Goal: Information Seeking & Learning: Learn about a topic

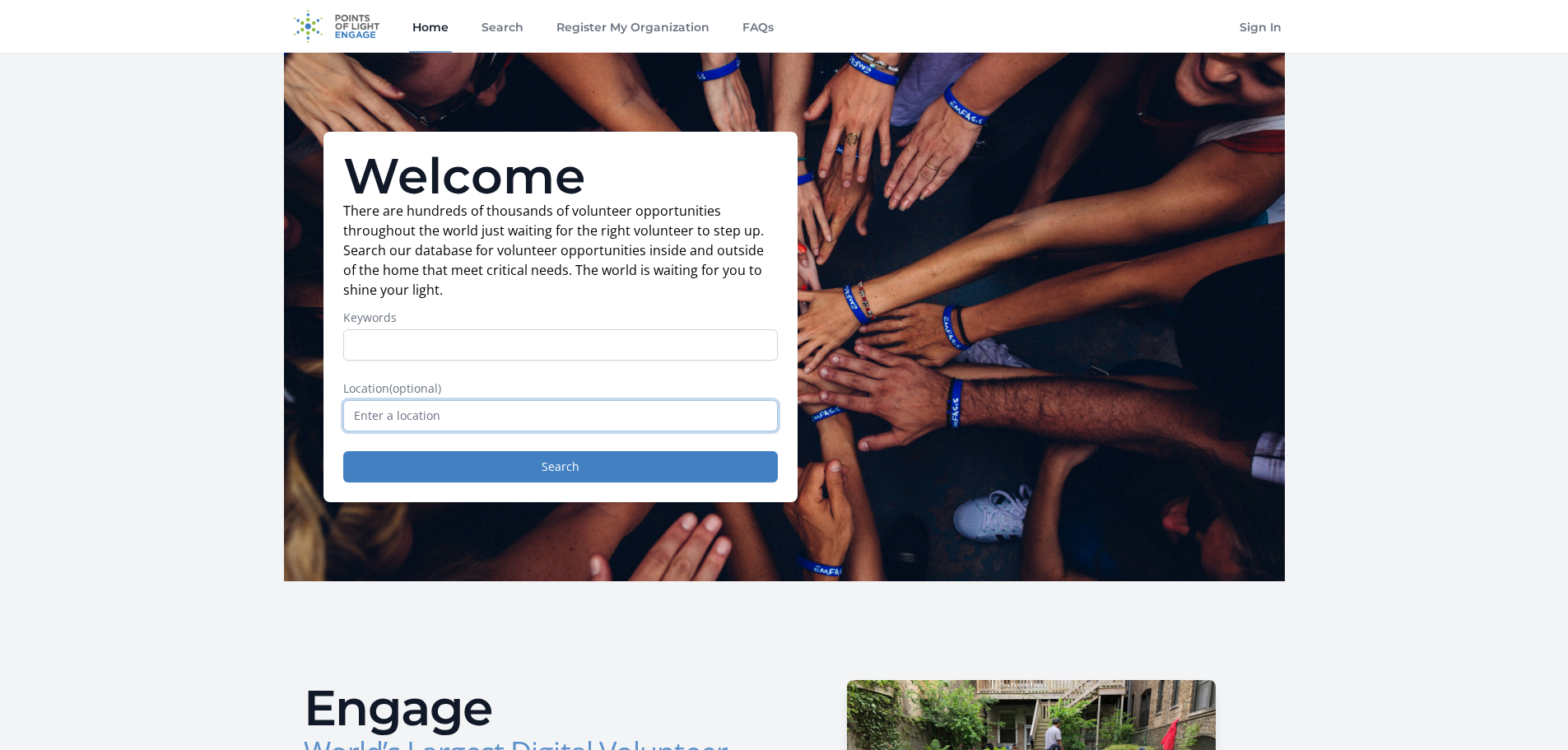
click at [554, 417] on input "text" at bounding box center [561, 416] width 434 height 32
click at [531, 352] on input "Keywords" at bounding box center [561, 345] width 434 height 32
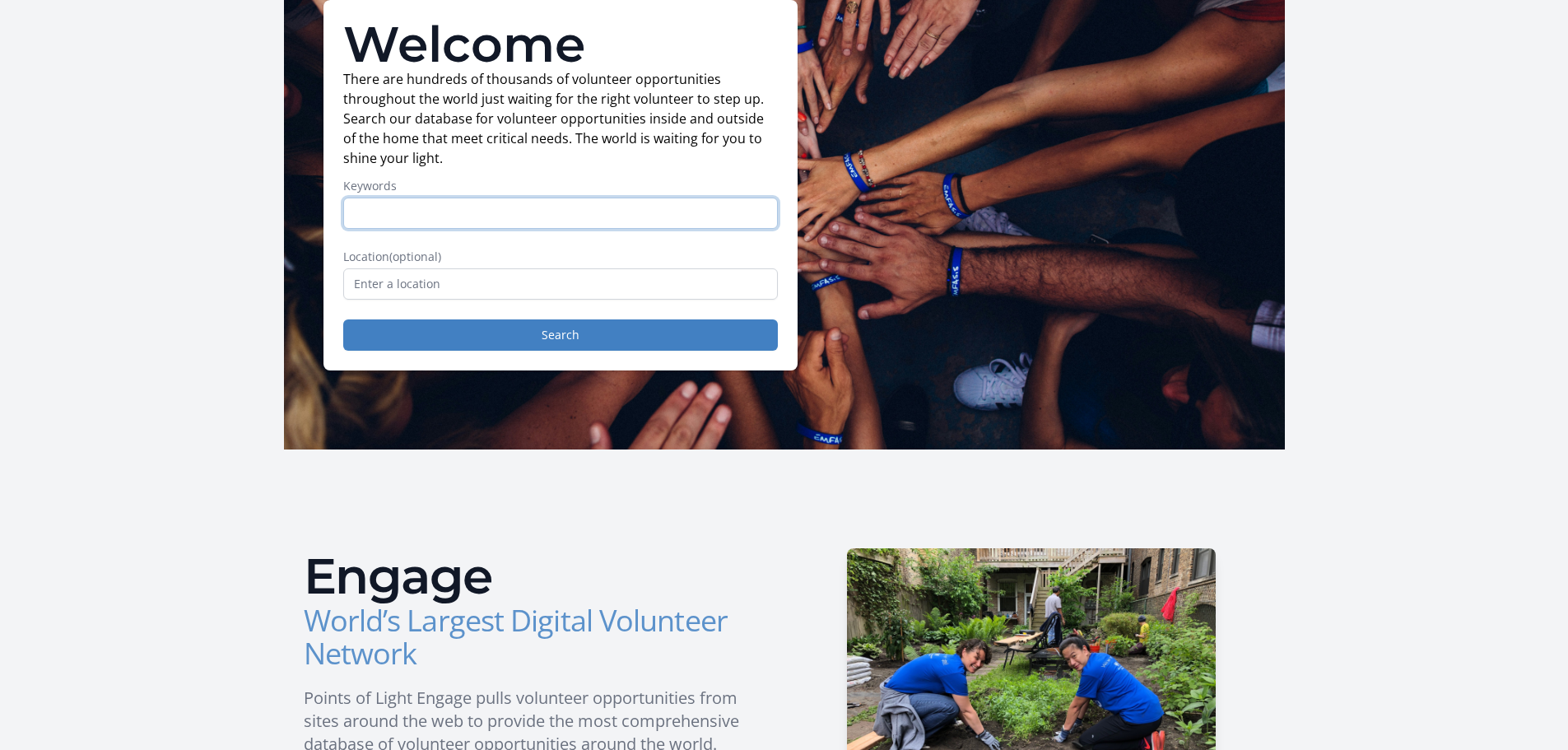
scroll to position [164, 0]
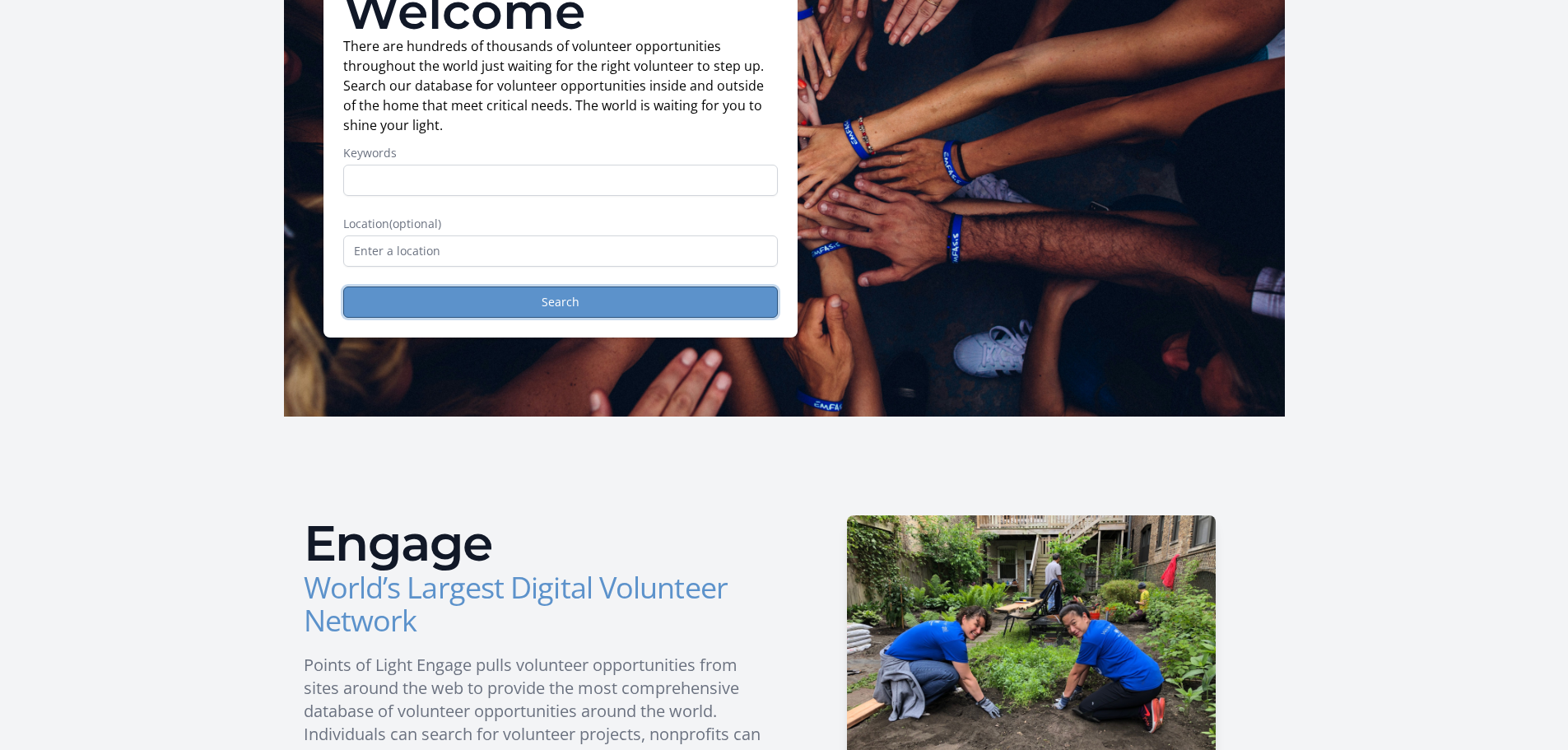
click at [595, 304] on button "Search" at bounding box center [561, 303] width 434 height 32
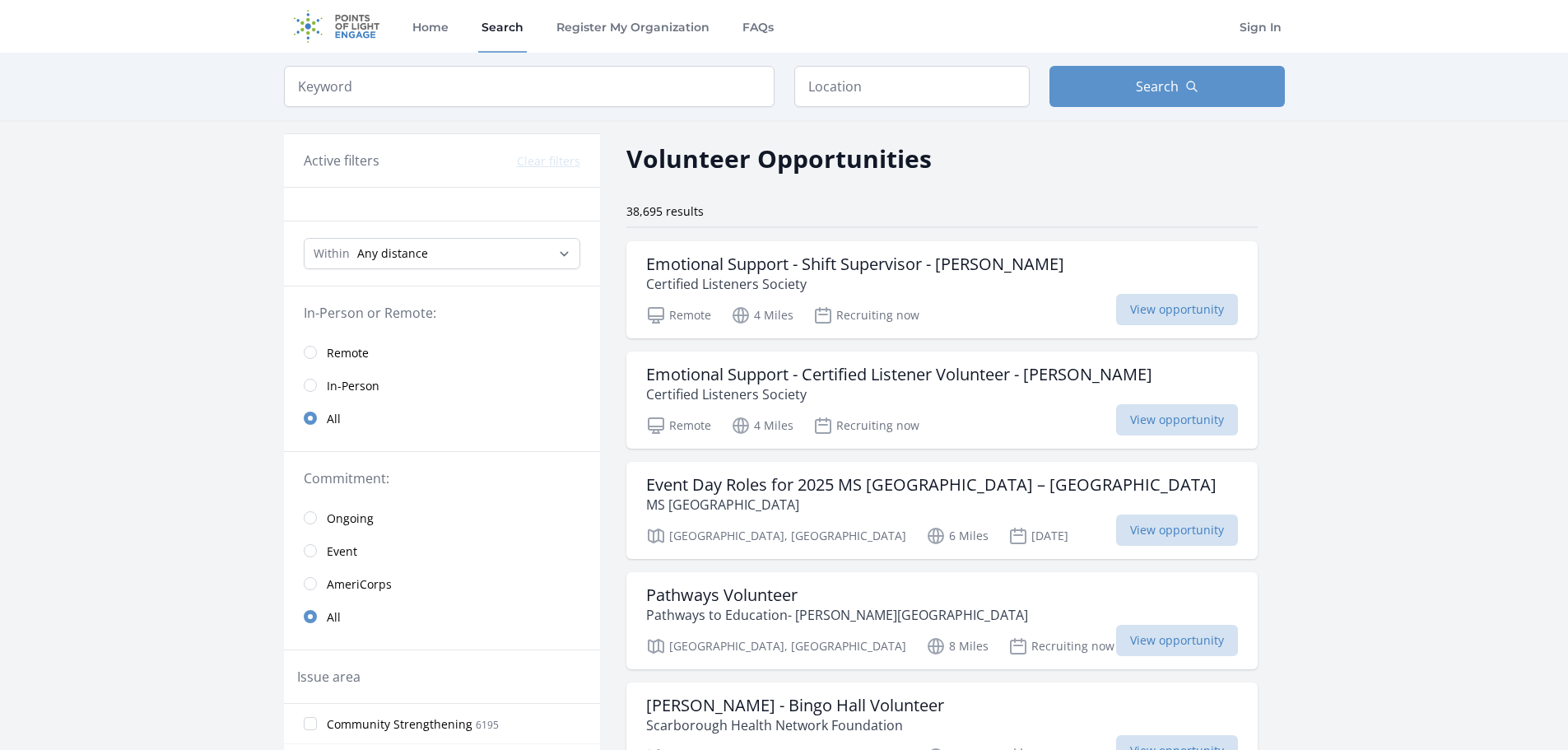
click at [374, 343] on link "Remote" at bounding box center [442, 352] width 316 height 32
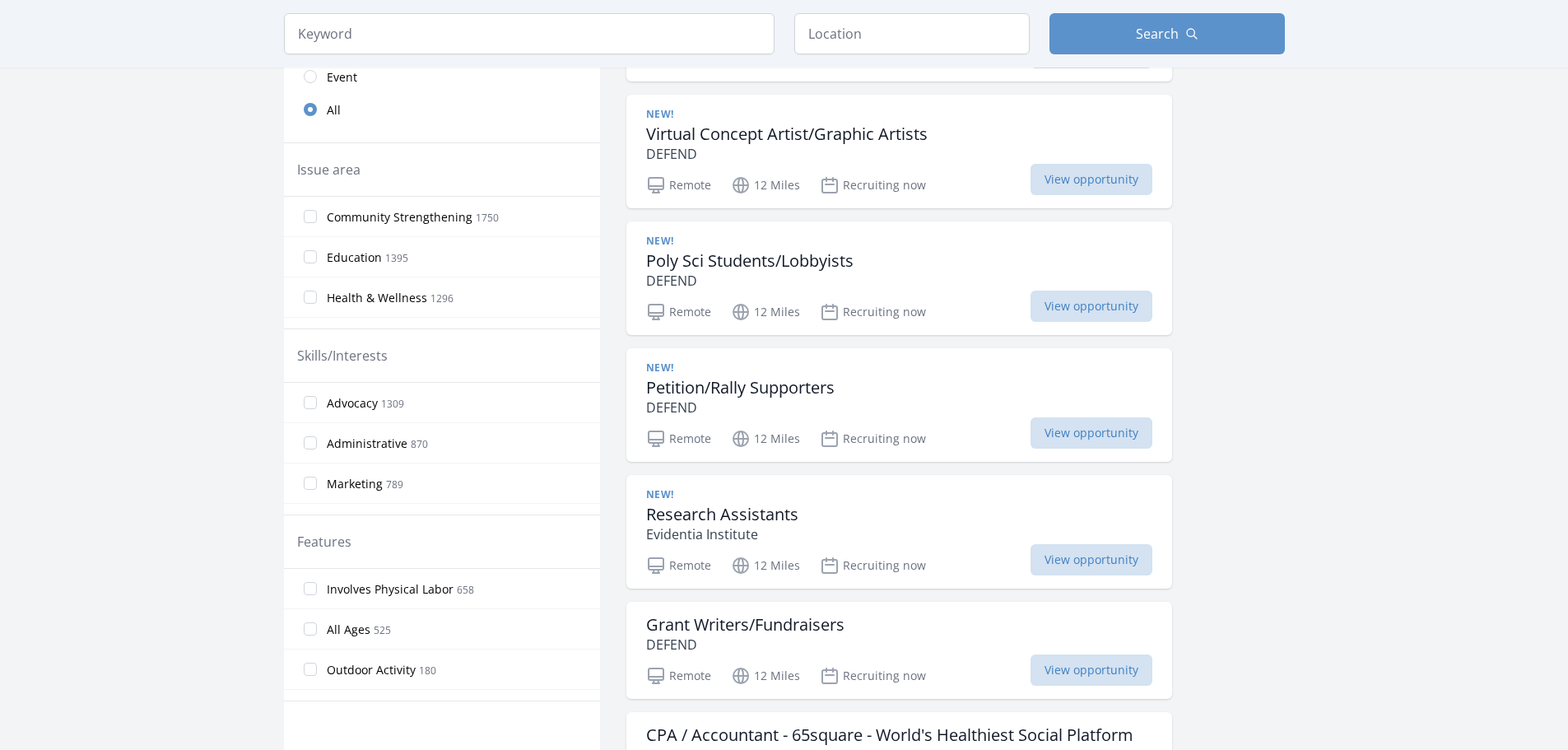
scroll to position [330, 0]
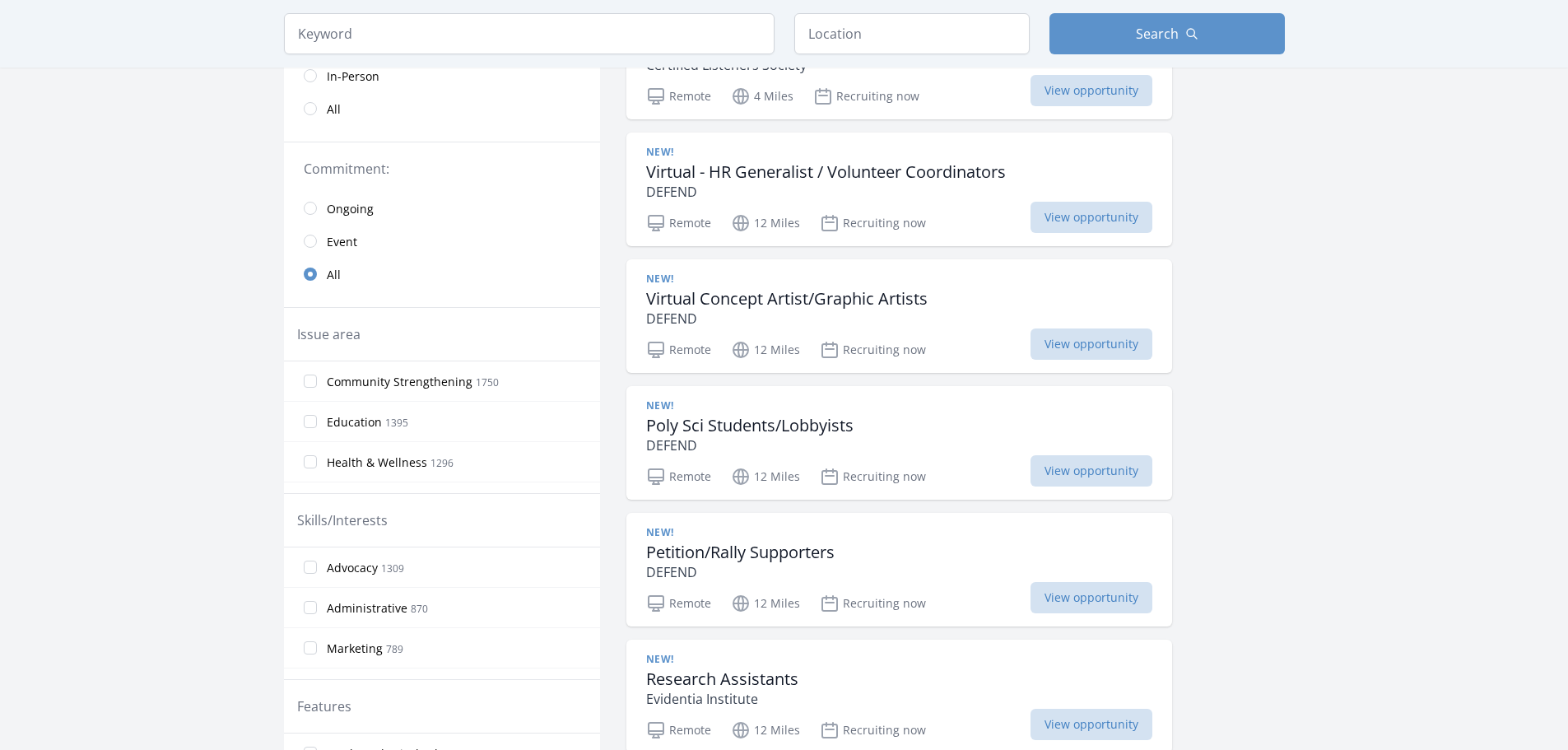
click at [351, 207] on span "Ongoing" at bounding box center [350, 209] width 47 height 17
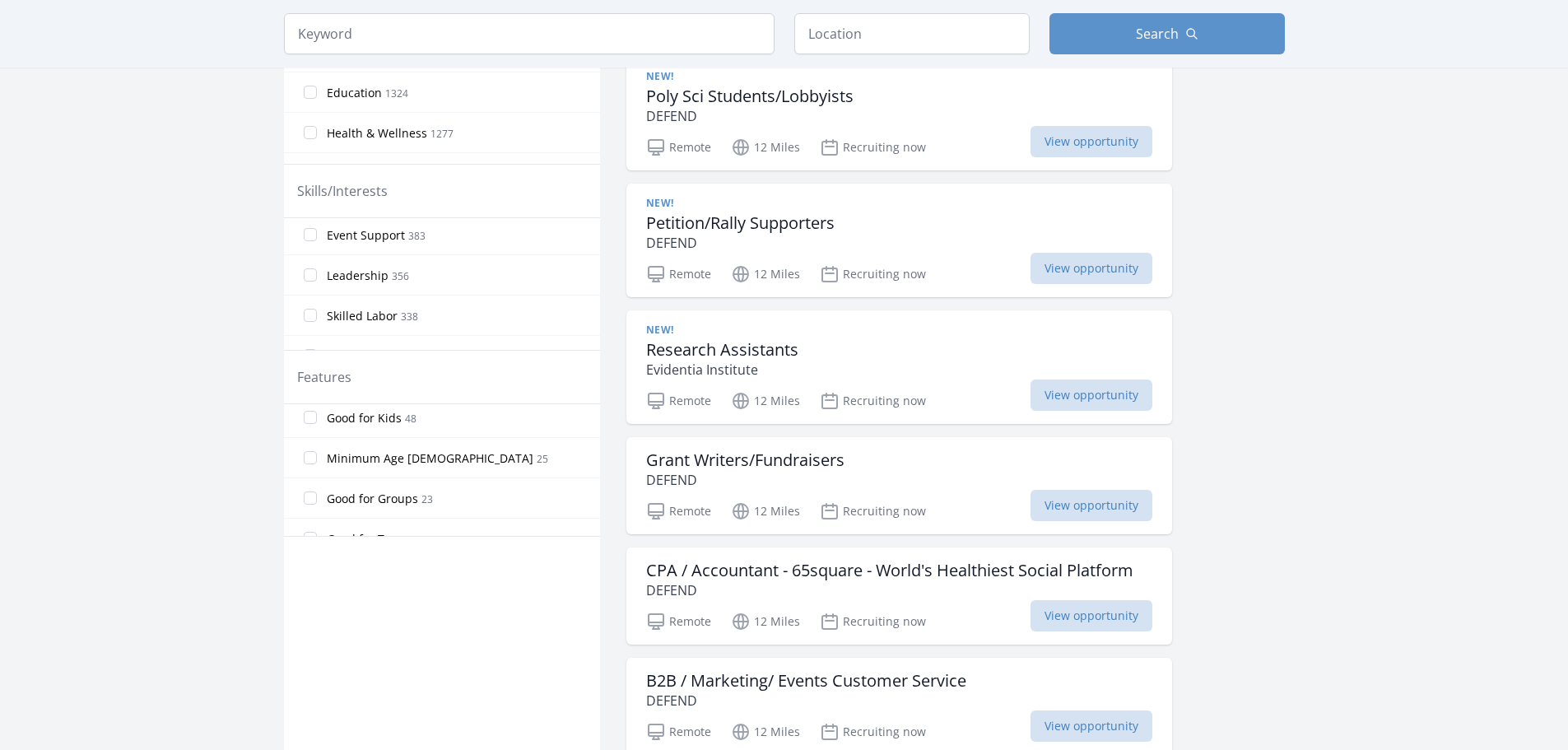
scroll to position [392, 0]
click at [386, 469] on span "Good for Teens" at bounding box center [369, 476] width 84 height 17
click at [317, 469] on input "Good for Teens 7" at bounding box center [310, 475] width 13 height 13
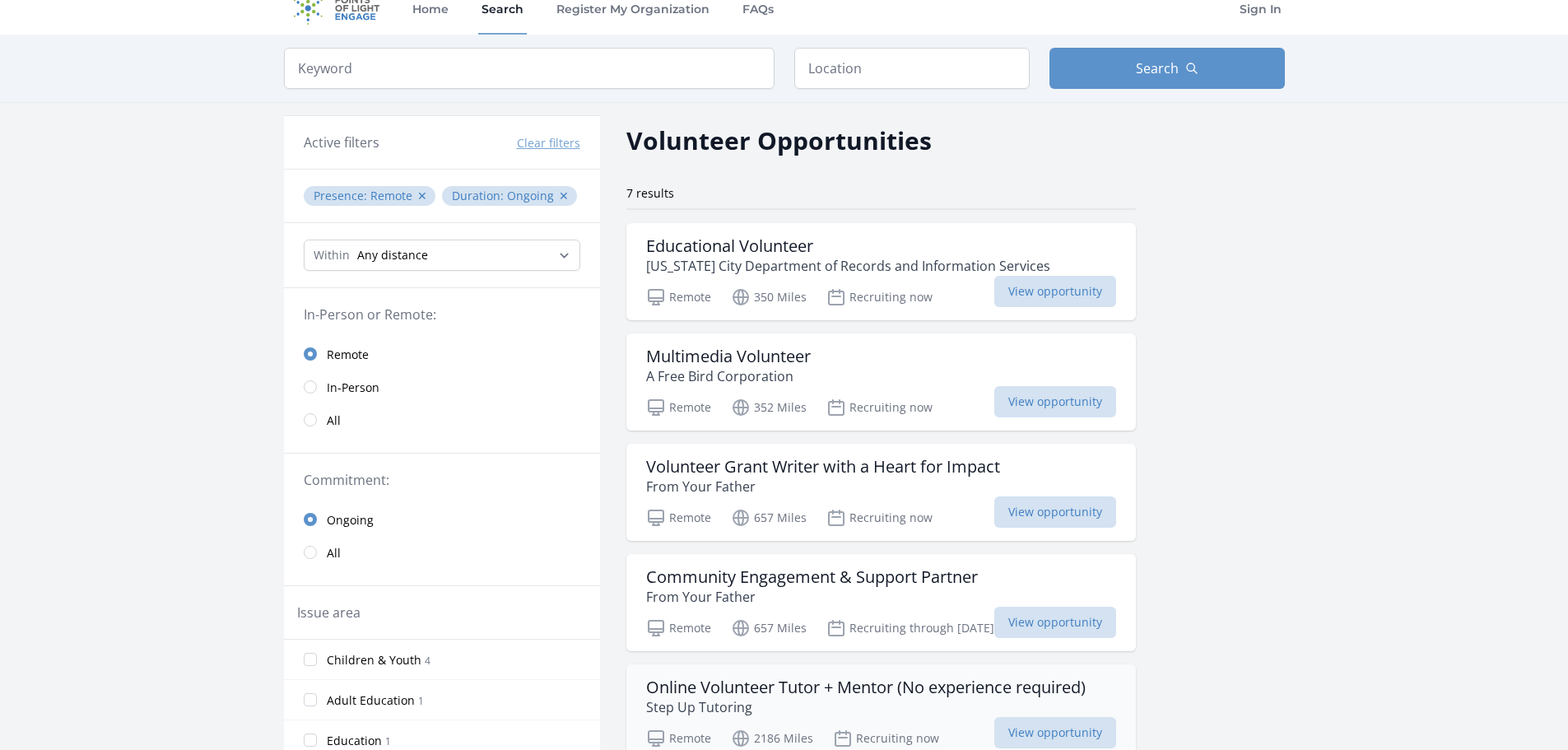
scroll to position [0, 0]
